Goal: Navigation & Orientation: Find specific page/section

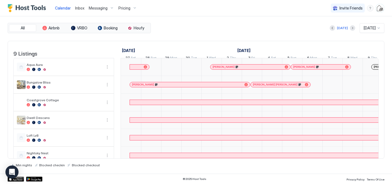
scroll to position [0, 303]
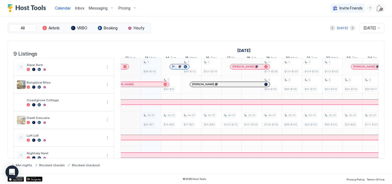
click at [80, 8] on span "Inbox" at bounding box center [79, 8] width 9 height 5
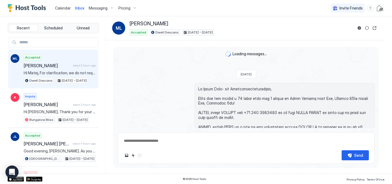
scroll to position [403, 0]
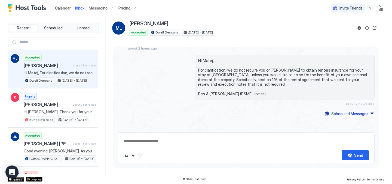
click at [63, 8] on span "Calendar" at bounding box center [63, 8] width 16 height 5
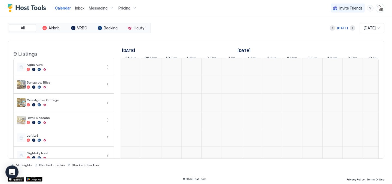
scroll to position [0, 303]
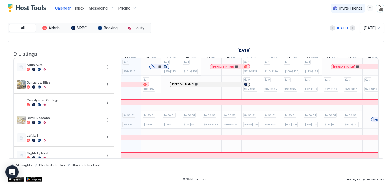
click at [80, 10] on span "Inbox" at bounding box center [79, 8] width 9 height 5
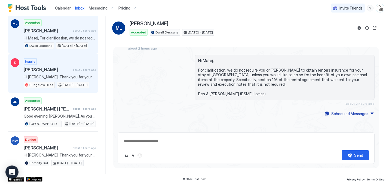
scroll to position [35, 0]
click at [63, 71] on span "[PERSON_NAME]" at bounding box center [47, 69] width 47 height 5
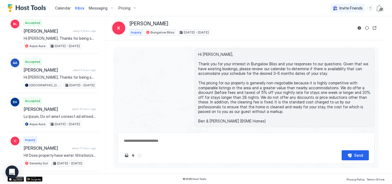
scroll to position [390, 0]
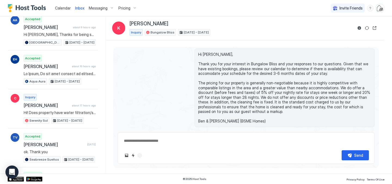
click at [62, 8] on span "Calendar" at bounding box center [63, 8] width 16 height 5
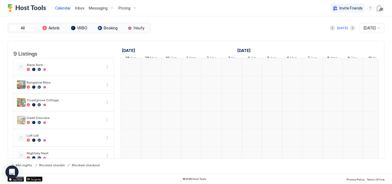
scroll to position [0, 303]
